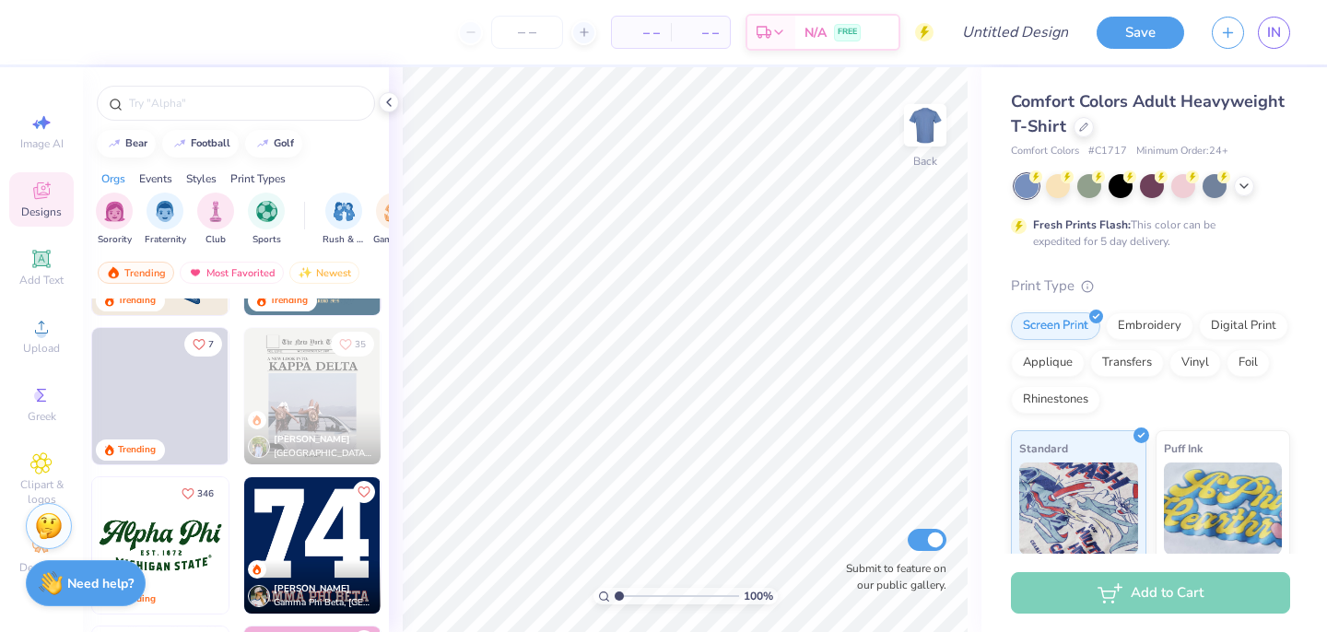
scroll to position [1172, 0]
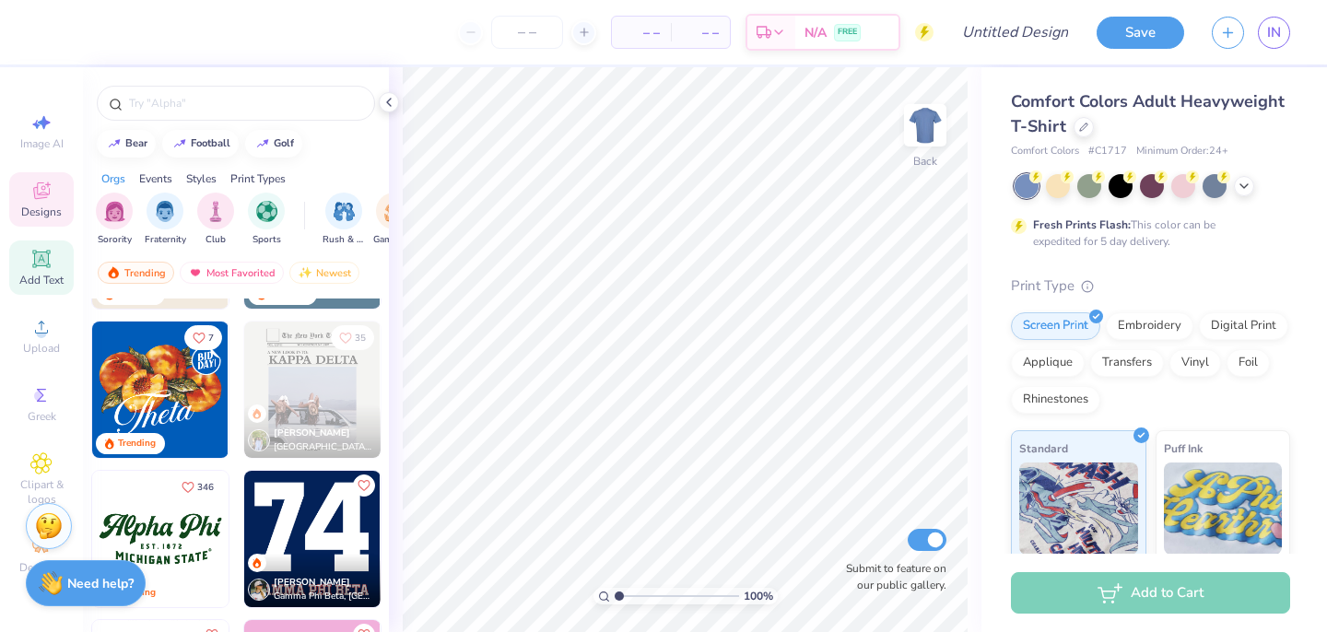
click at [49, 267] on icon at bounding box center [41, 259] width 18 height 18
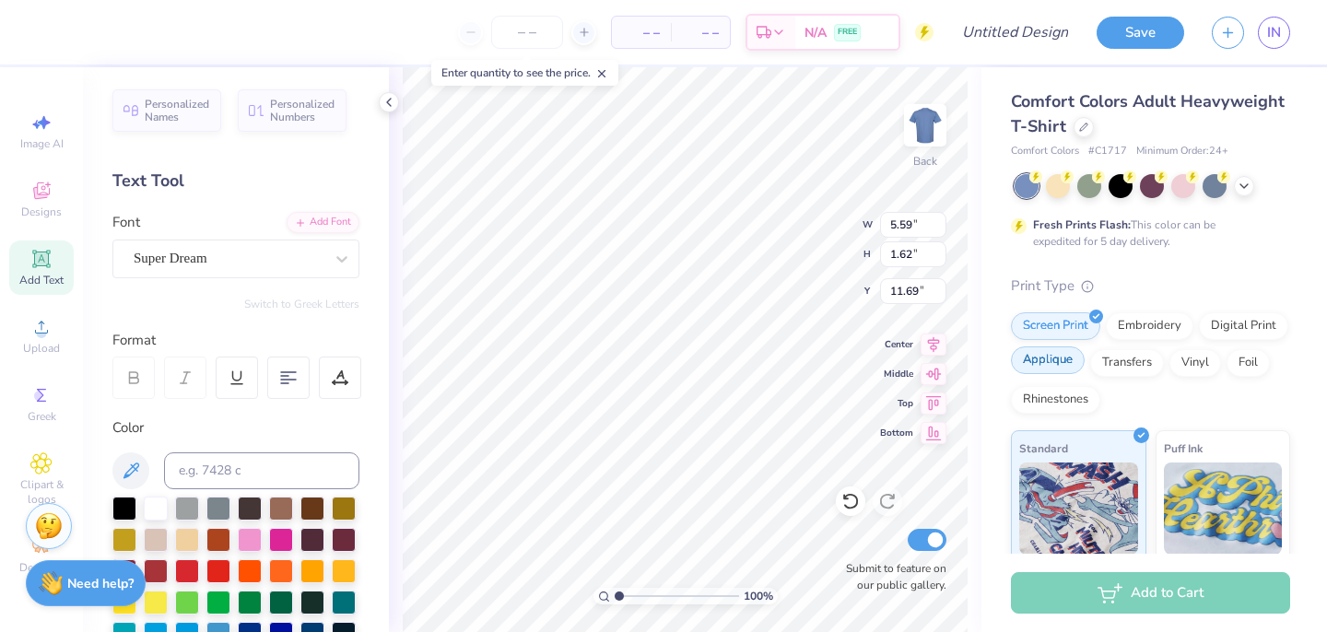
click at [1048, 363] on div "Applique" at bounding box center [1048, 361] width 74 height 28
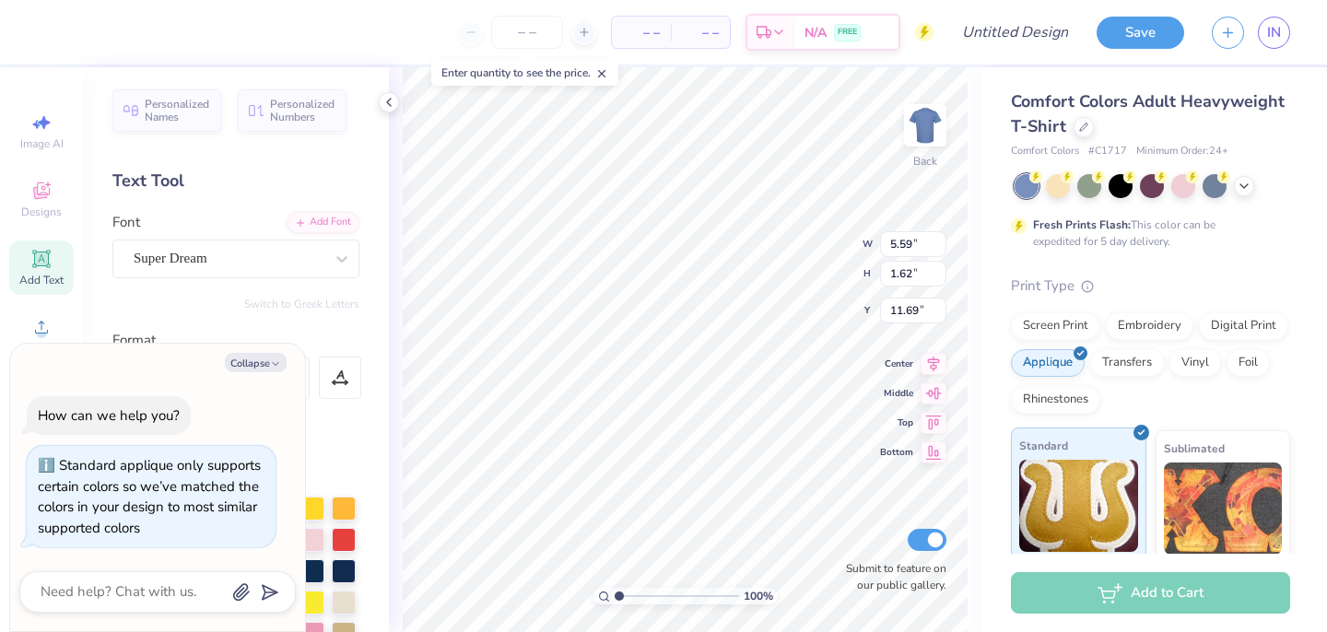
scroll to position [9, 0]
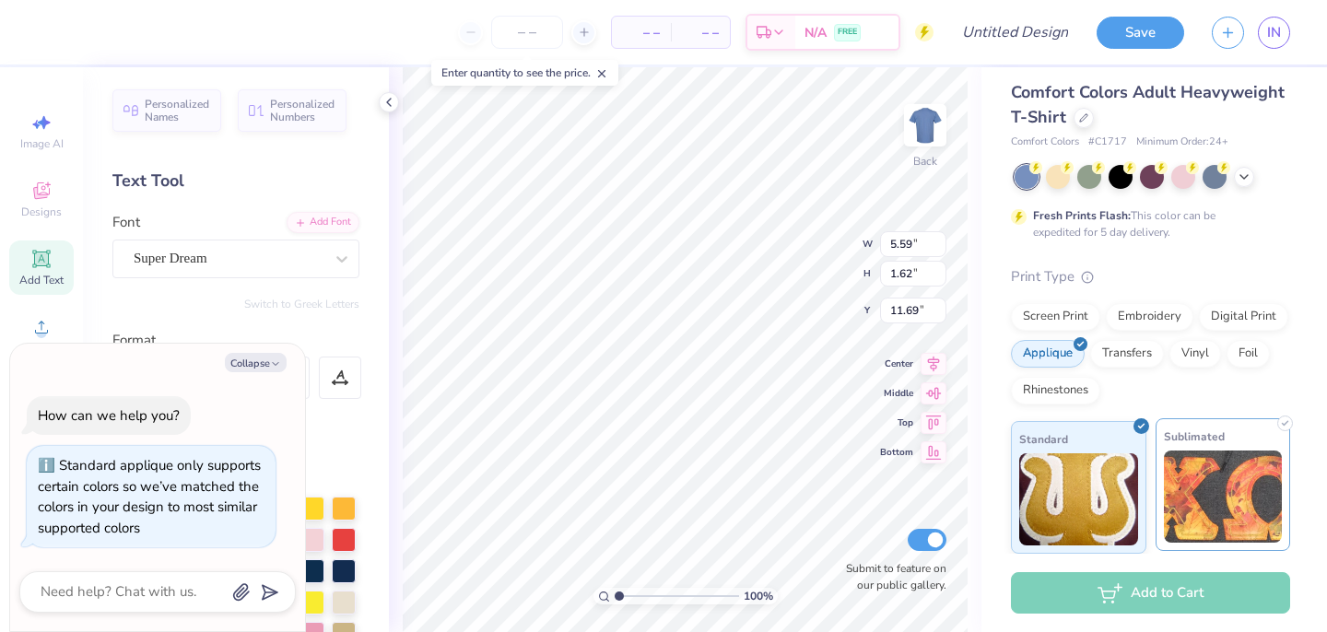
click at [1186, 522] on img at bounding box center [1223, 497] width 119 height 92
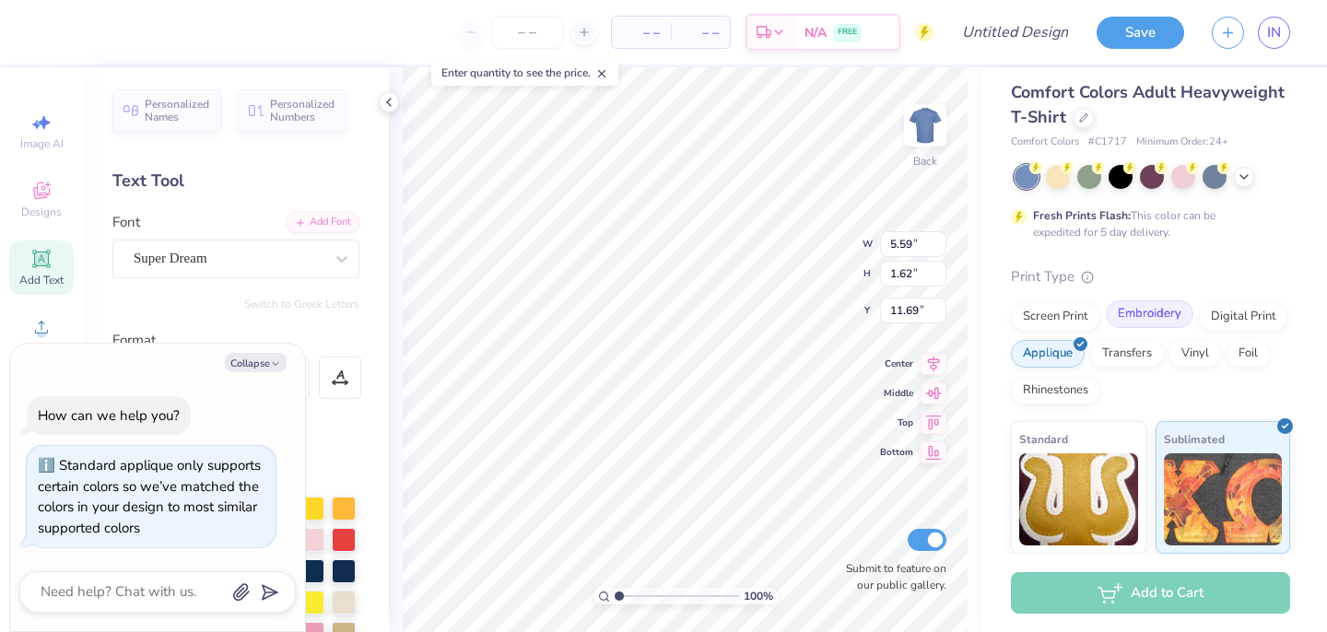
click at [1140, 324] on div "Embroidery" at bounding box center [1150, 314] width 88 height 28
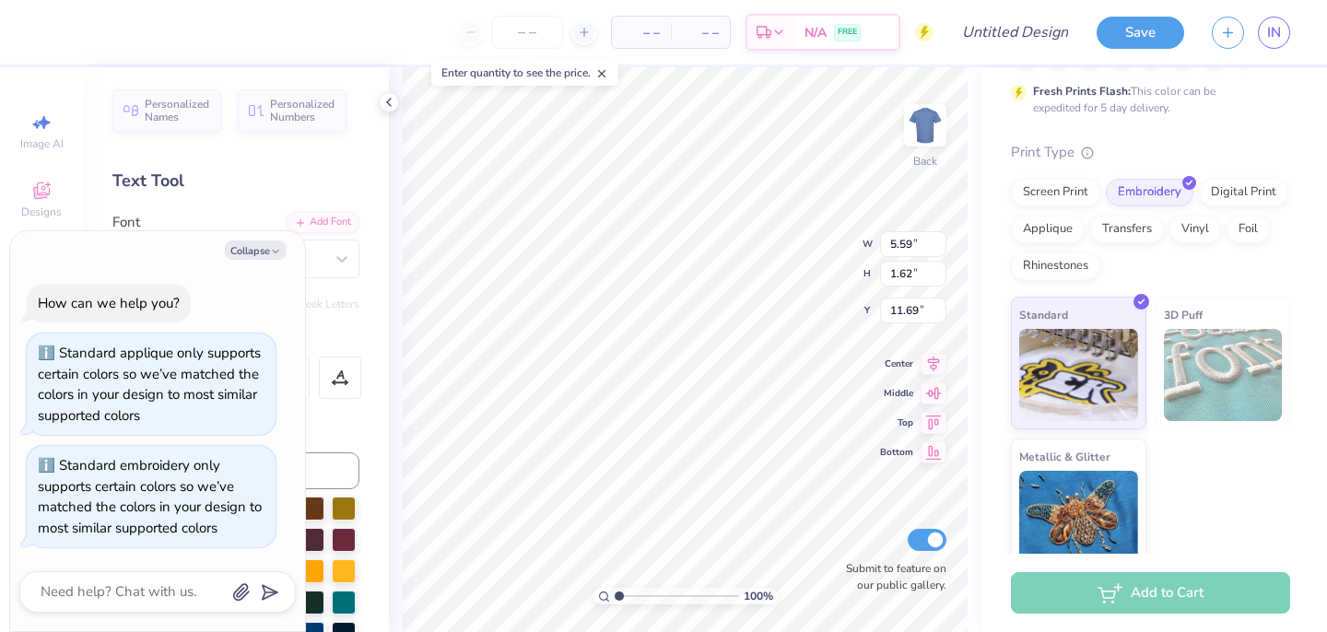
scroll to position [151, 0]
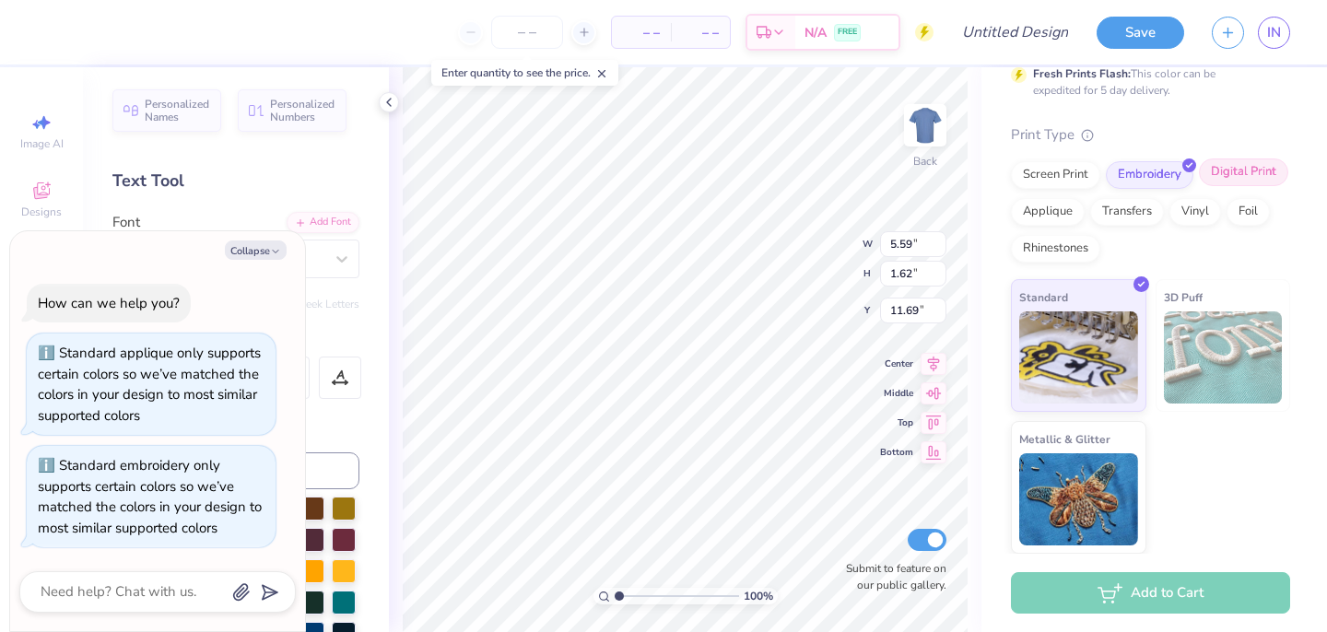
click at [1234, 184] on div "Digital Print" at bounding box center [1243, 173] width 89 height 28
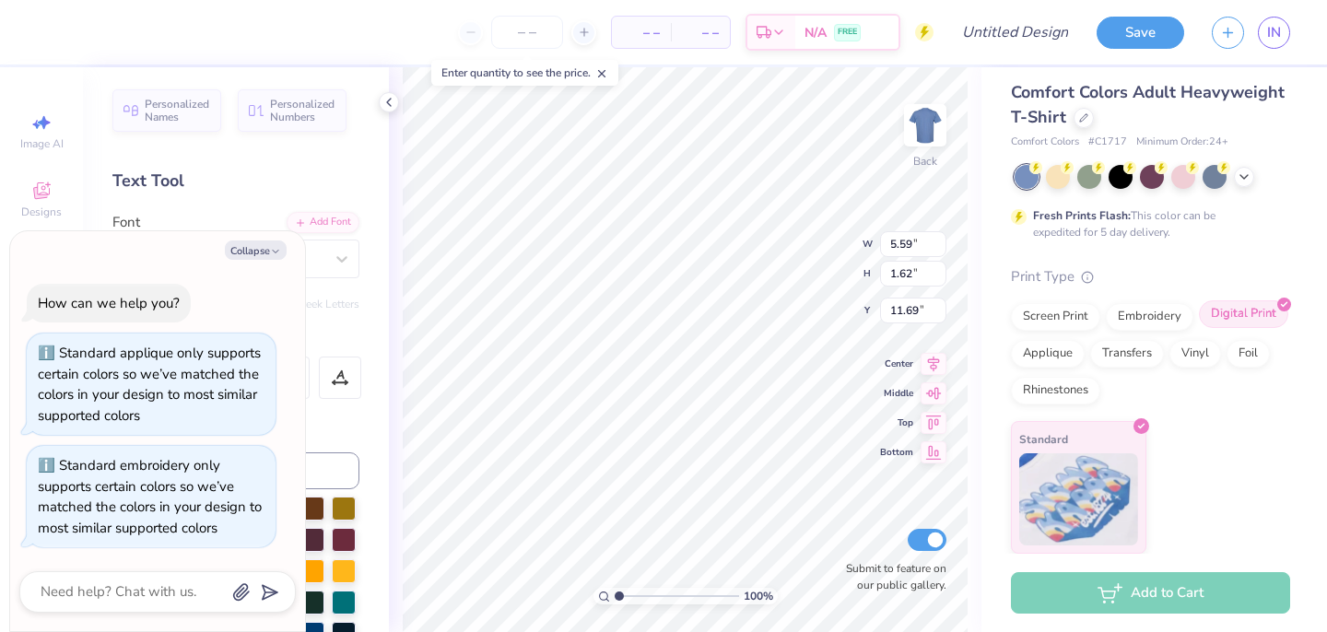
scroll to position [9, 0]
click at [1068, 383] on div "Rhinestones" at bounding box center [1055, 388] width 89 height 28
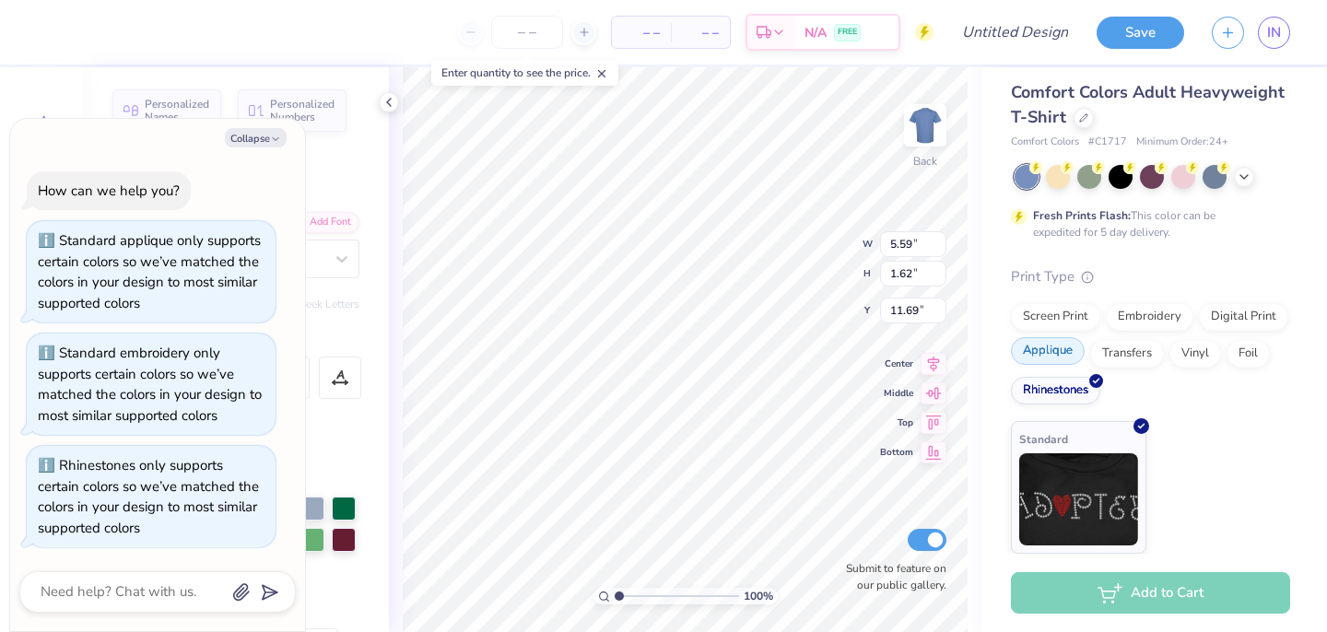
click at [1047, 356] on div "Applique" at bounding box center [1048, 351] width 74 height 28
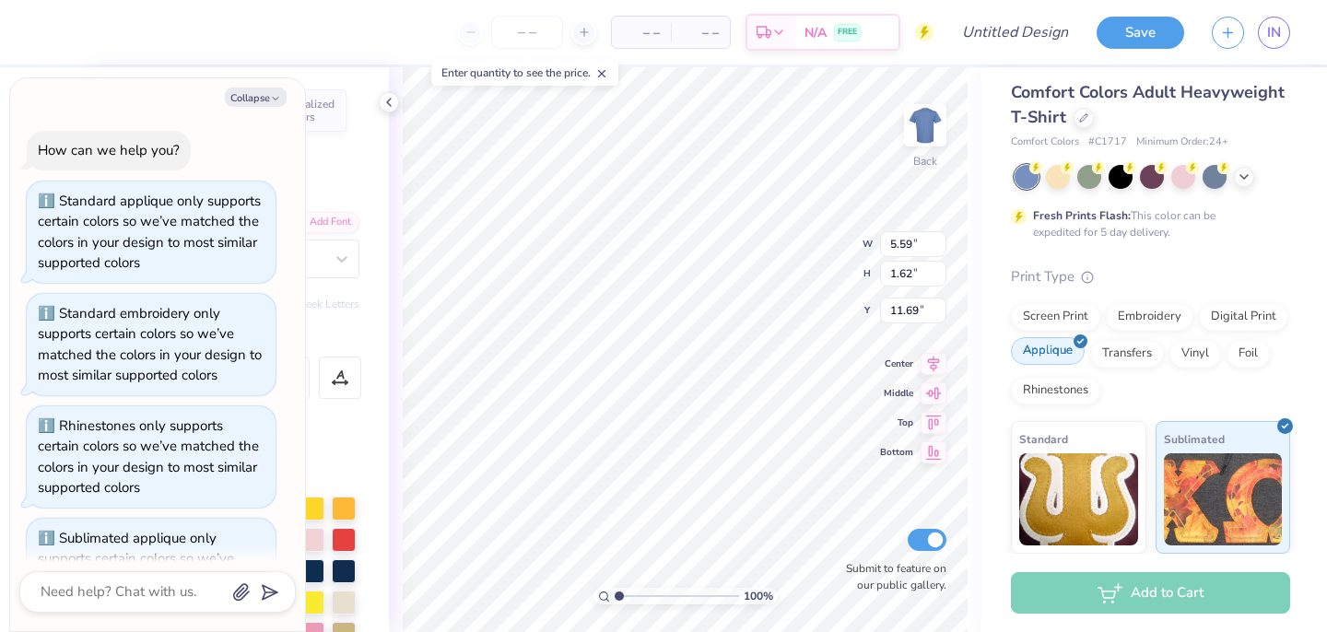
scroll to position [72, 0]
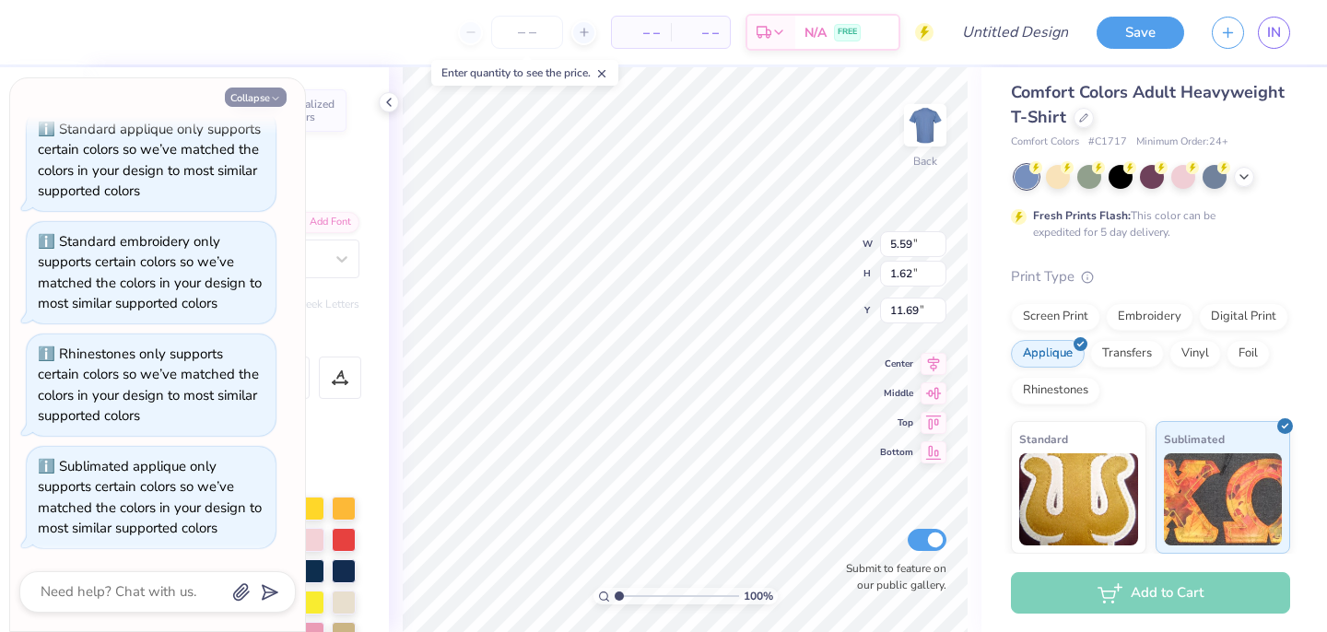
click at [242, 94] on button "Collapse" at bounding box center [256, 97] width 62 height 19
type textarea "x"
